Goal: Information Seeking & Learning: Find specific fact

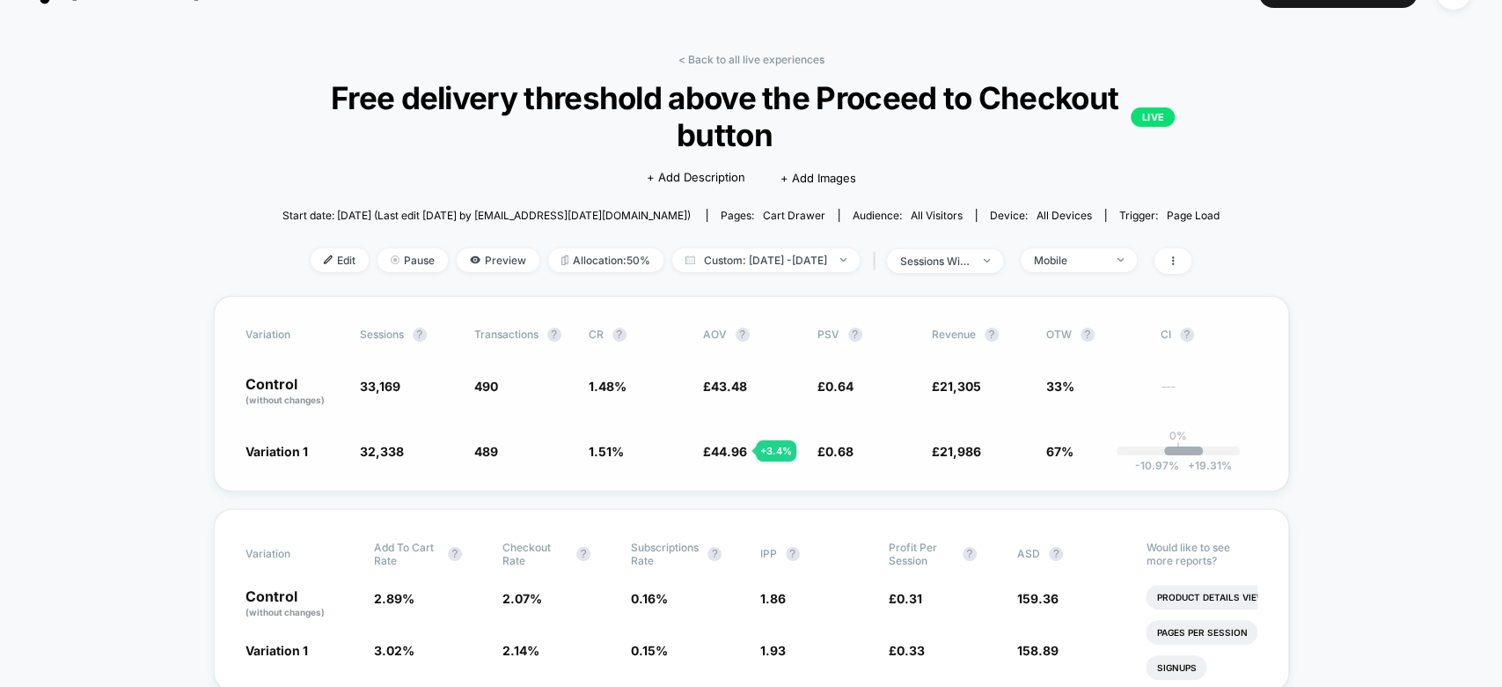
scroll to position [16, 0]
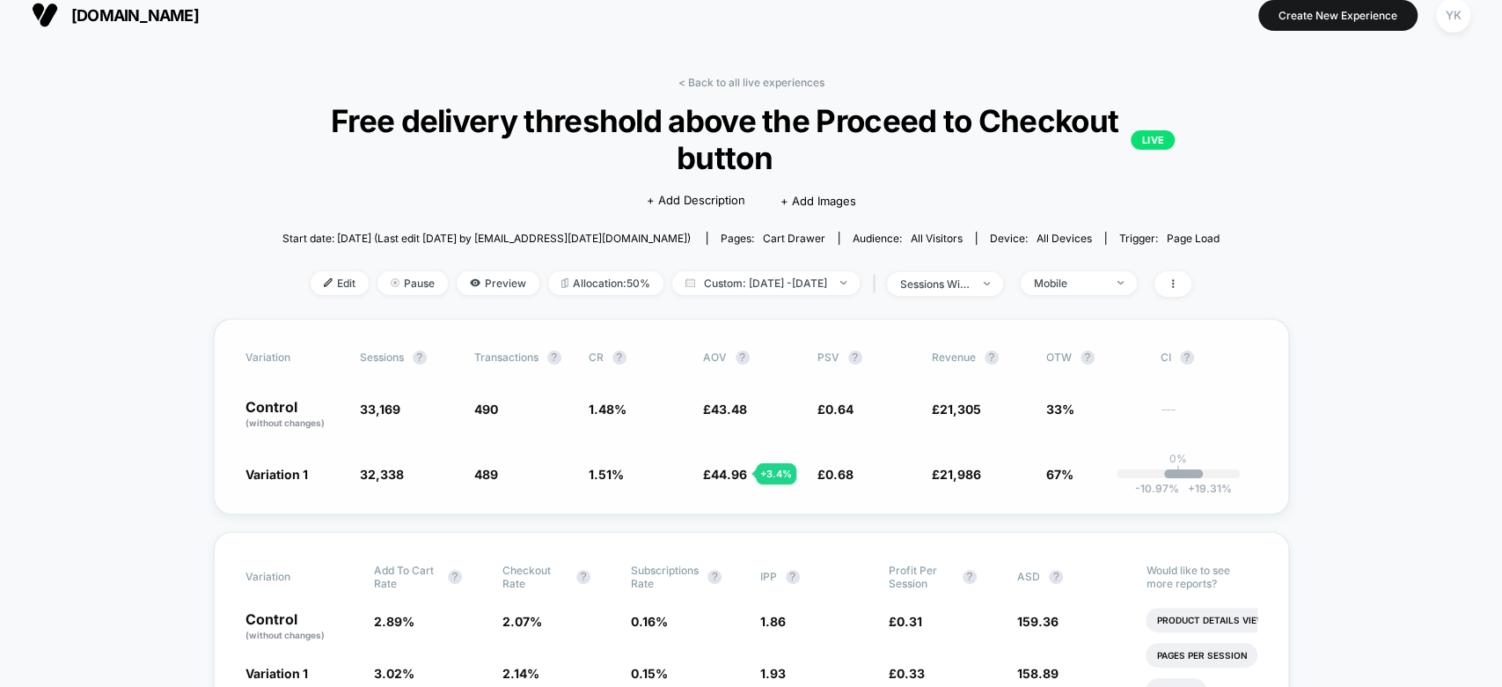
click at [384, 419] on span "33,169" at bounding box center [408, 415] width 97 height 30
copy span "33,169"
click at [385, 475] on span "32,338" at bounding box center [382, 473] width 44 height 15
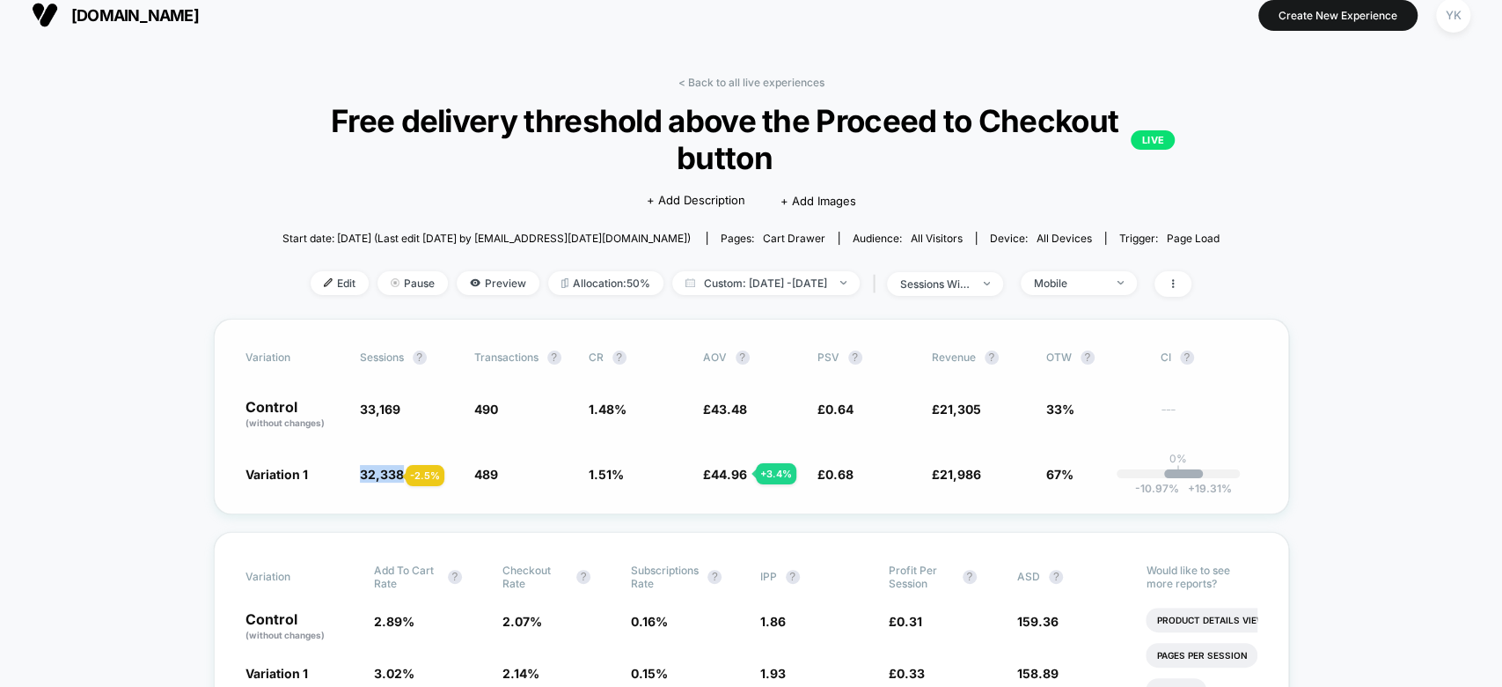
click at [385, 475] on span "32,338" at bounding box center [382, 473] width 44 height 15
copy span "32,338"
click at [877, 465] on span "£ 0.68 + 5.8 %" at bounding box center [866, 474] width 97 height 18
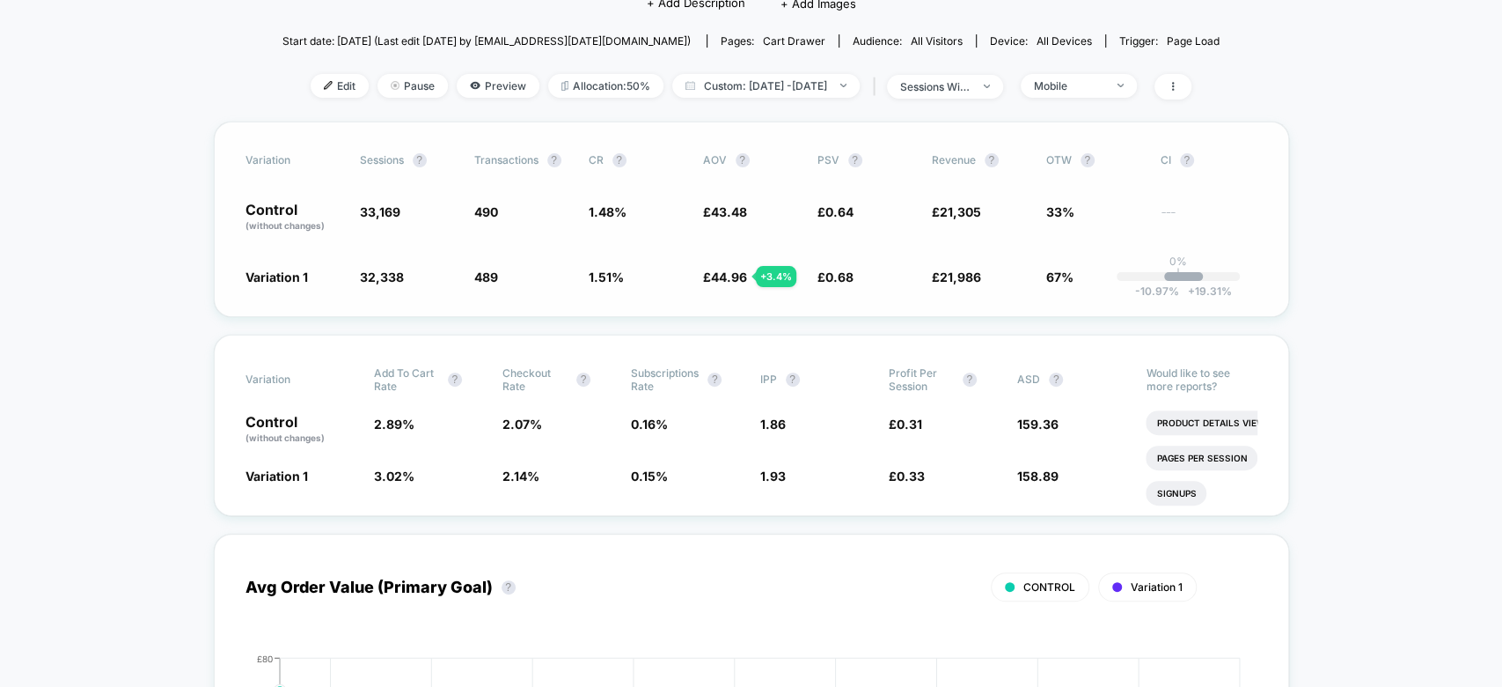
scroll to position [220, 0]
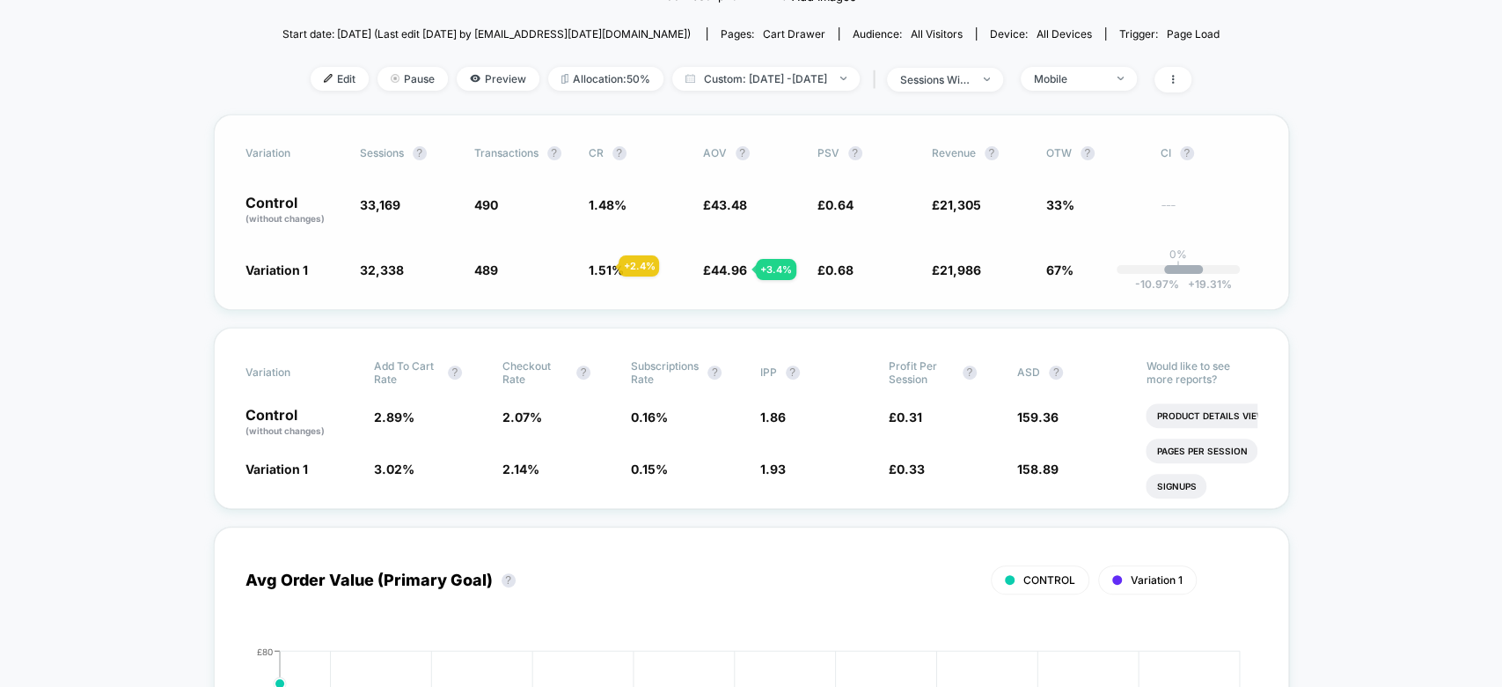
click at [598, 267] on span "1.51 %" at bounding box center [606, 269] width 35 height 15
copy span "1.51"
click at [500, 272] on span "489 + 2.4 %" at bounding box center [522, 270] width 97 height 18
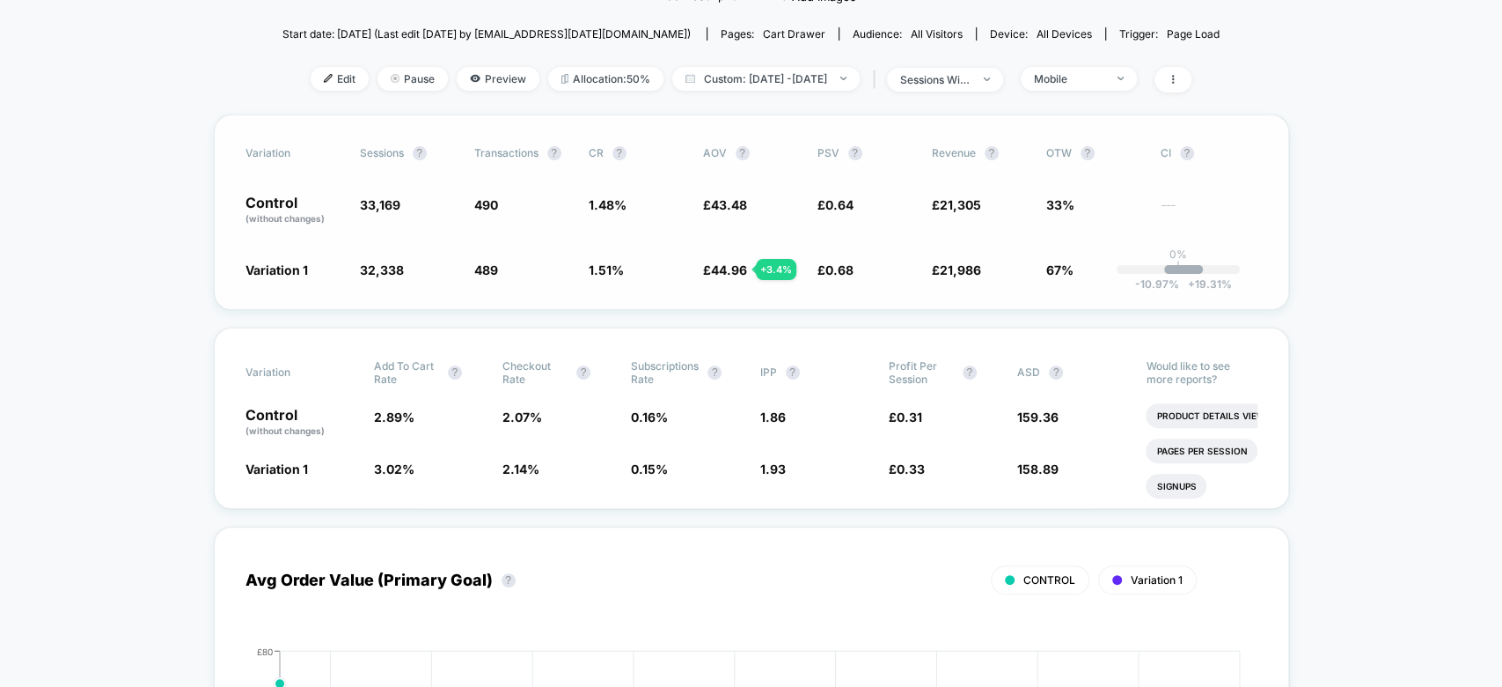
click at [500, 272] on span "489 + 2.4 %" at bounding box center [522, 270] width 97 height 18
click at [493, 272] on span "489" at bounding box center [486, 269] width 24 height 15
copy span "489"
click at [965, 209] on span "£ 21,305" at bounding box center [980, 210] width 97 height 30
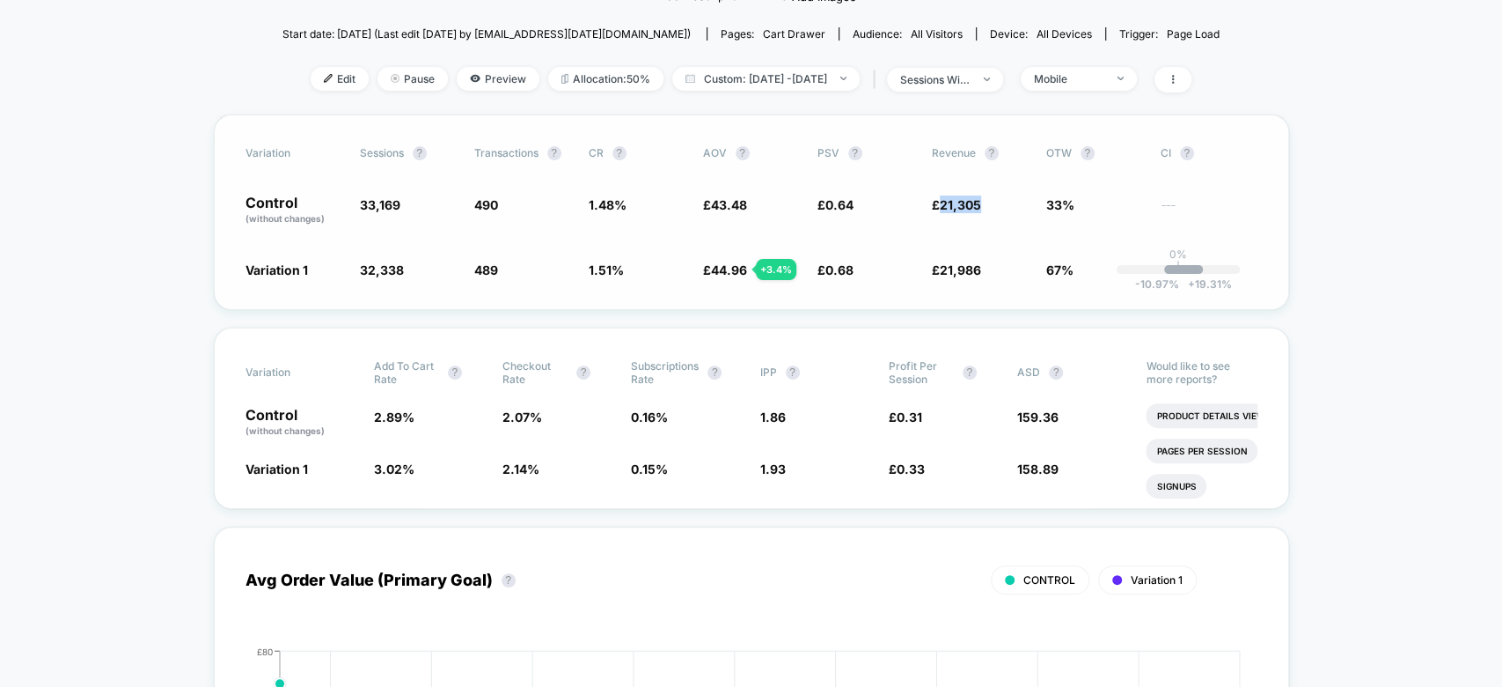
click at [965, 209] on span "£ 21,305" at bounding box center [980, 210] width 97 height 30
copy span "£ 21,305"
click at [959, 268] on span "21,986" at bounding box center [960, 269] width 41 height 15
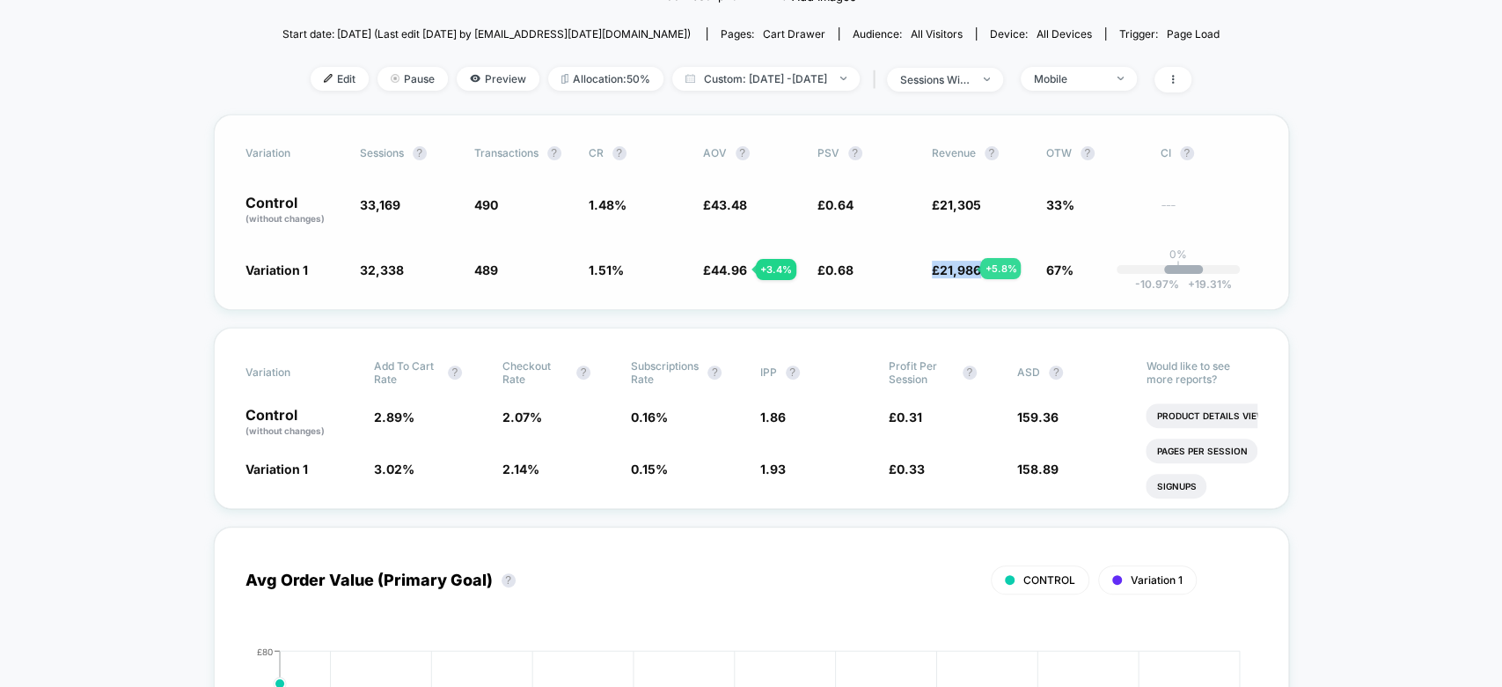
click at [959, 268] on span "21,986" at bounding box center [960, 269] width 41 height 15
copy span "21,986"
click at [398, 412] on span "2.89 %" at bounding box center [394, 416] width 40 height 15
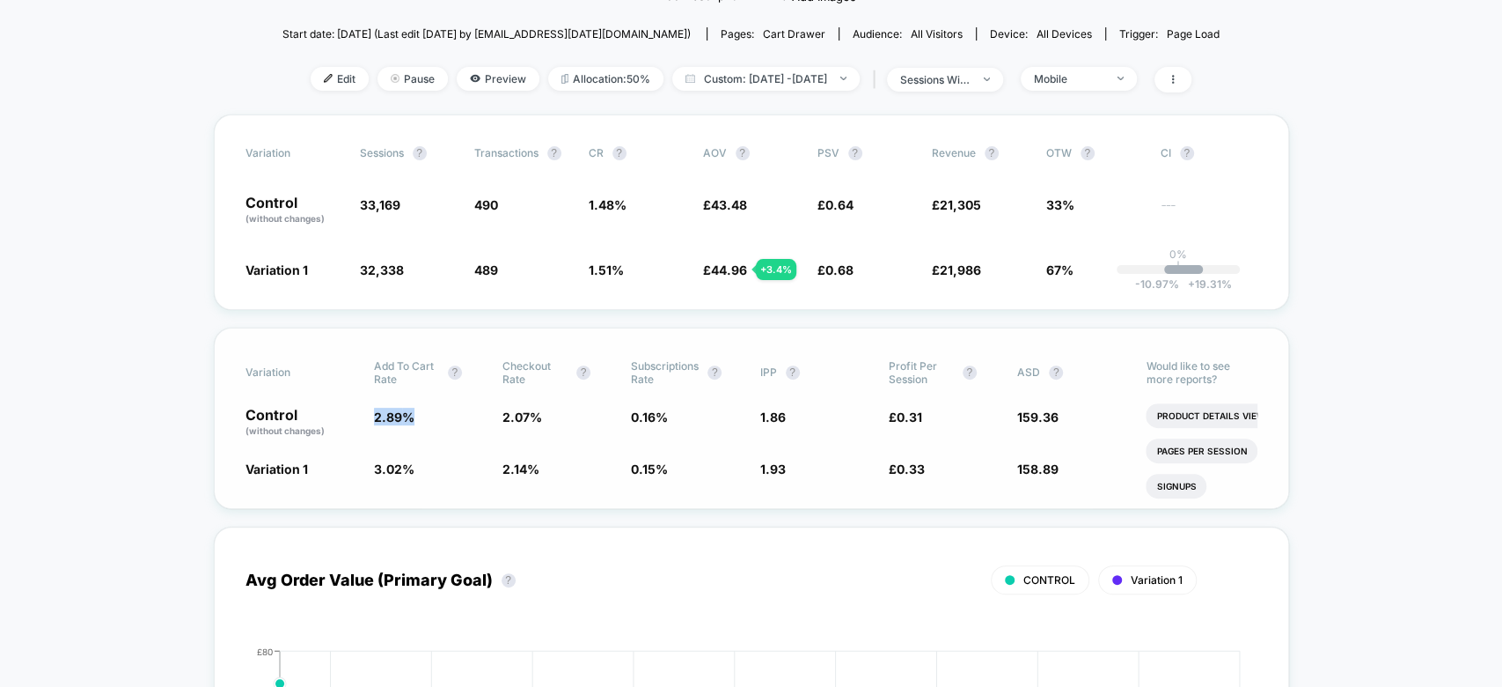
copy span "2.89 %"
click at [371, 459] on div "Variation 1 3.02 % + 4.4 % 2.14 % + 3.2 % 0.15 % - 8.8 % 1.93 + 4.2 % £ 0.33 + …" at bounding box center [752, 468] width 1012 height 18
copy span "3.02 % + 4.4 %"
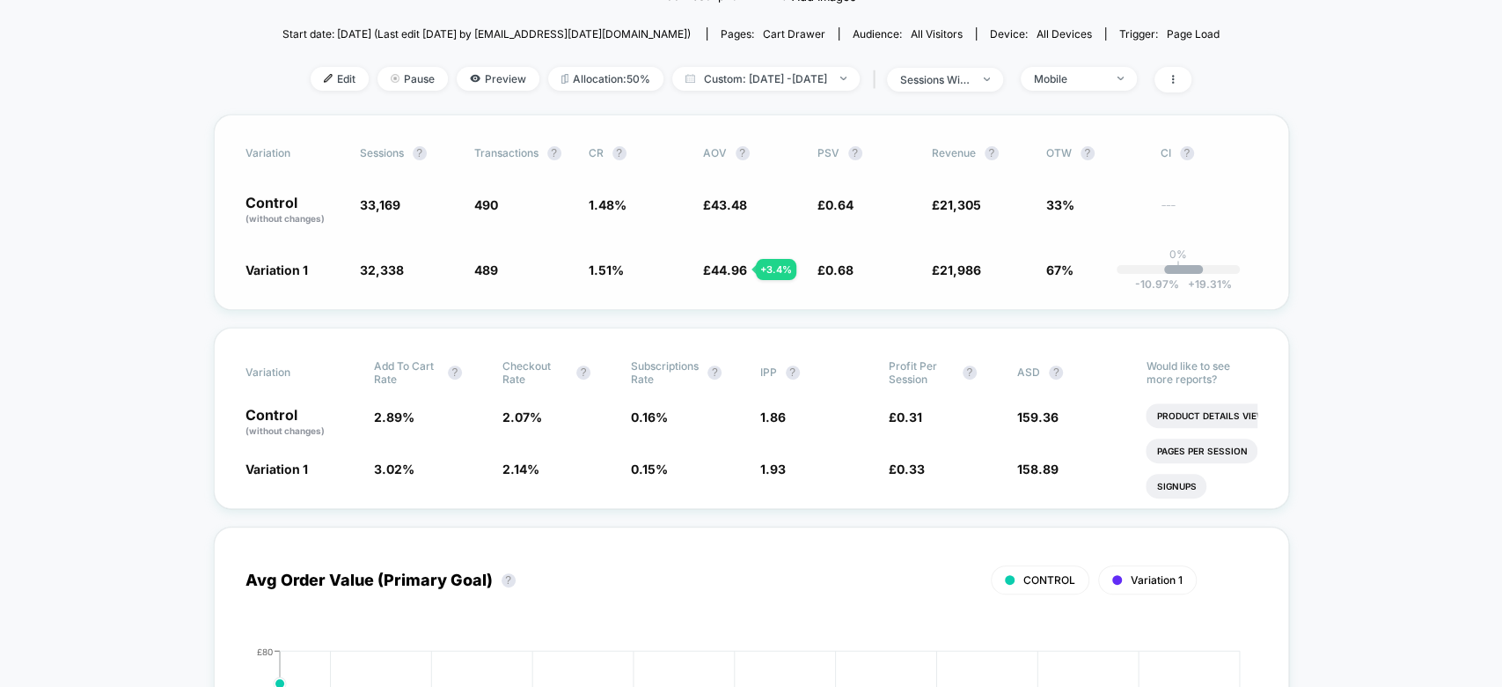
click at [716, 269] on span "44.96" at bounding box center [729, 269] width 36 height 15
copy span "£ 44.96"
click at [701, 205] on div "Control (without changes) 33,169 490 1.48 % £ 43.48 £ 0.64 £ 21,305 33% ---" at bounding box center [752, 210] width 1012 height 30
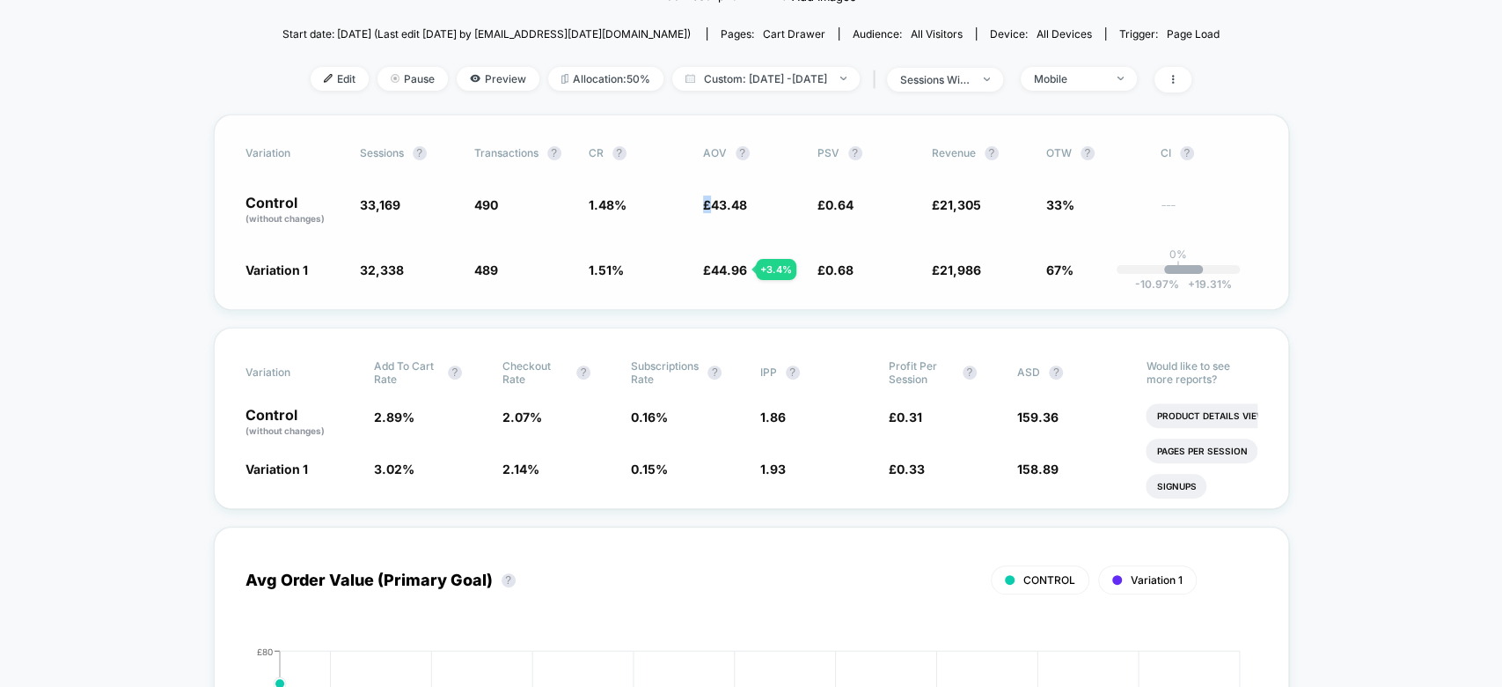
click at [701, 205] on div "Control (without changes) 33,169 490 1.48 % £ 43.48 £ 0.64 £ 21,305 33% ---" at bounding box center [752, 210] width 1012 height 30
copy span "£ 43.48"
click at [774, 468] on span "1.93" at bounding box center [773, 468] width 26 height 15
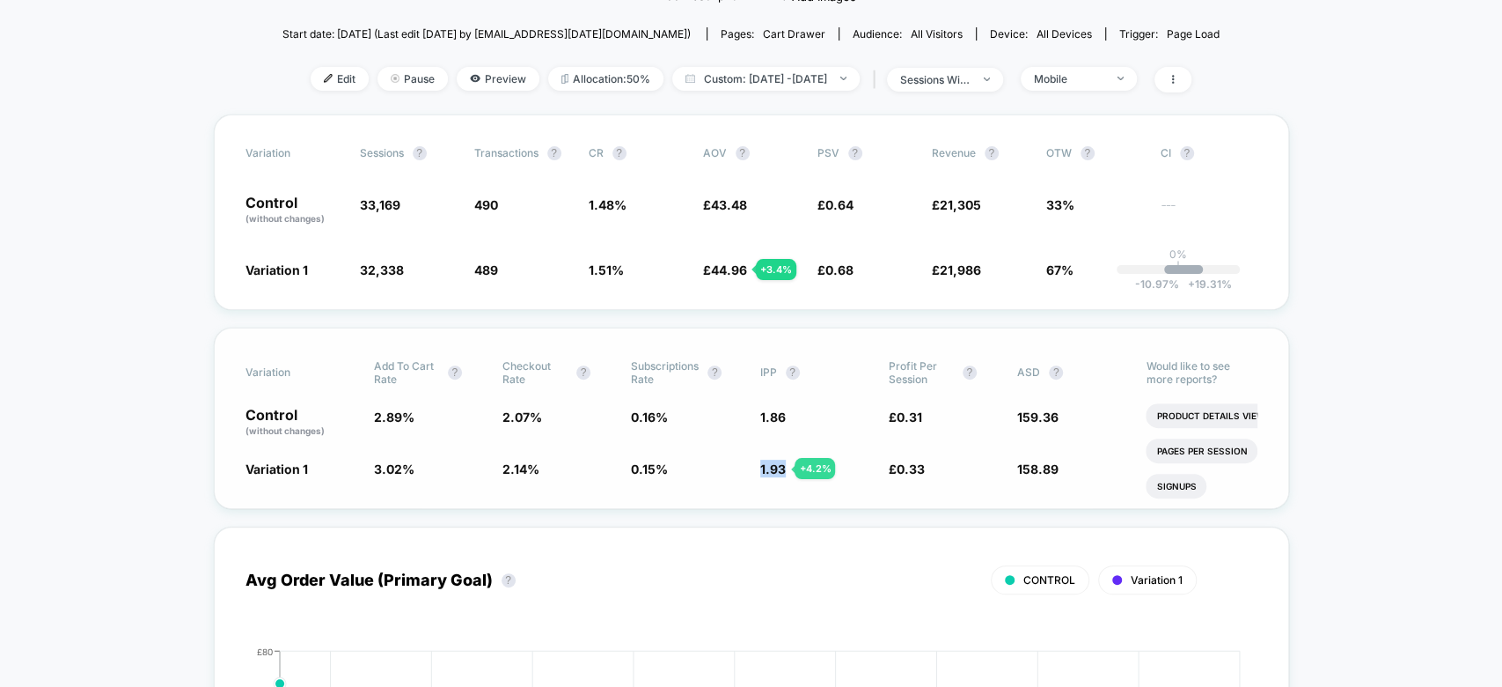
click at [774, 468] on span "1.93" at bounding box center [773, 468] width 26 height 15
click at [642, 466] on span "0.15 %" at bounding box center [649, 468] width 37 height 15
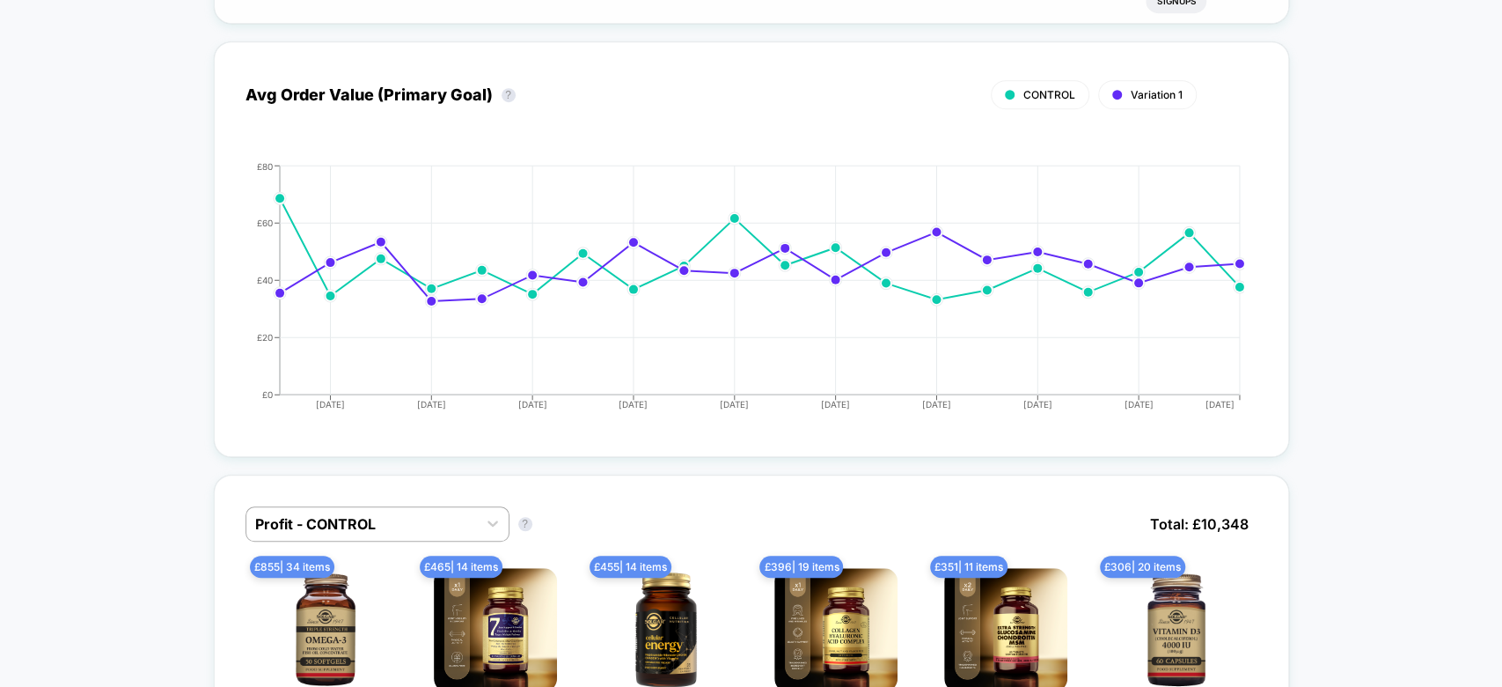
scroll to position [0, 0]
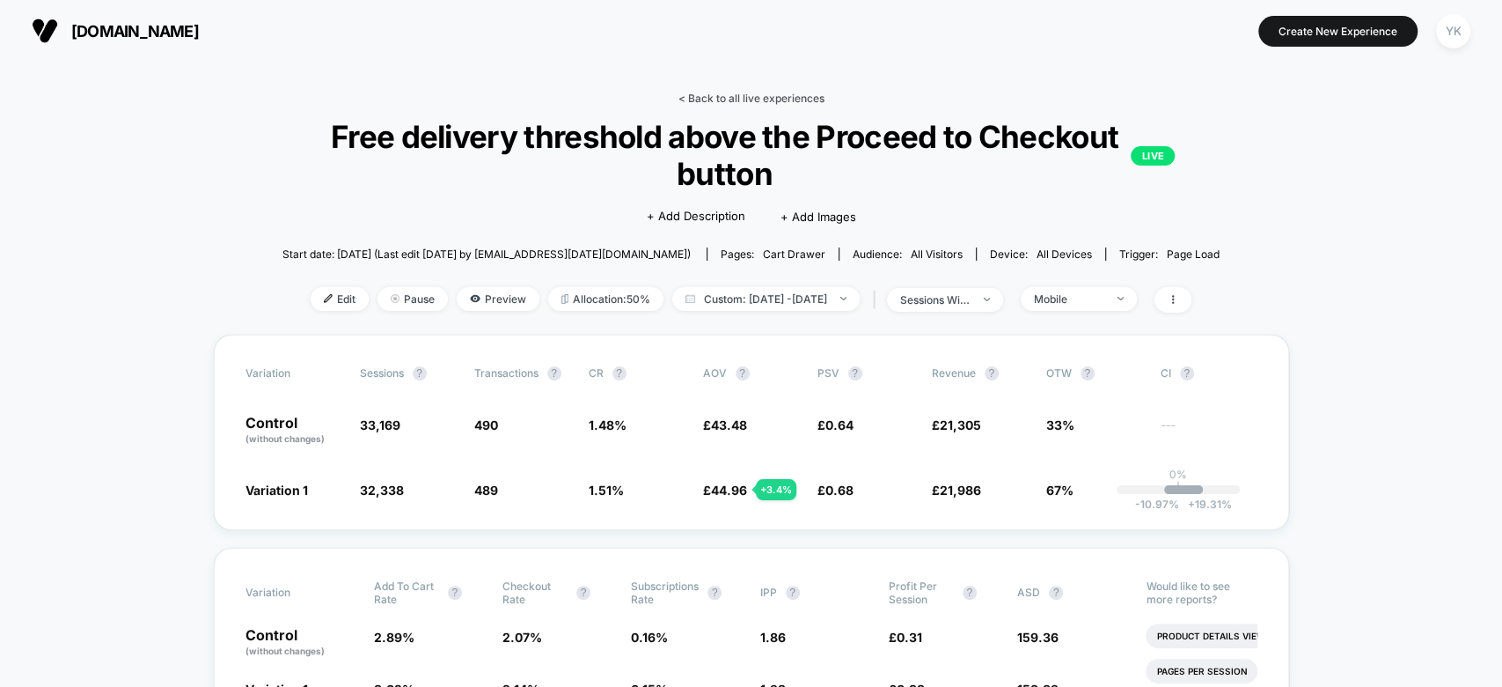
click at [709, 93] on link "< Back to all live experiences" at bounding box center [751, 98] width 146 height 13
